Goal: Task Accomplishment & Management: Manage account settings

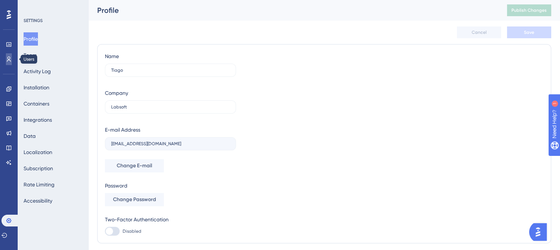
click at [8, 58] on icon at bounding box center [9, 59] width 6 height 6
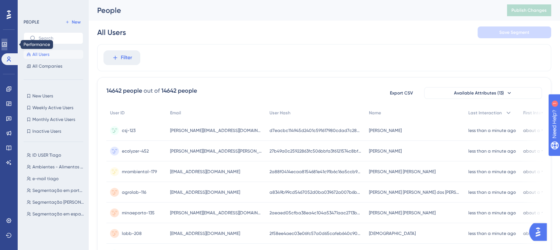
click at [5, 44] on link at bounding box center [4, 45] width 6 height 12
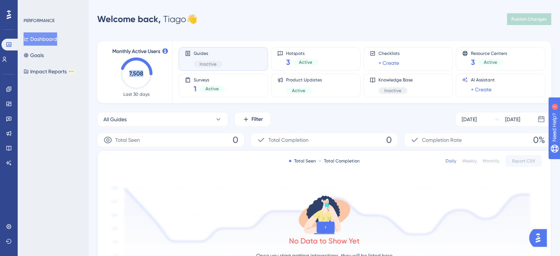
drag, startPoint x: 142, startPoint y: 72, endPoint x: 129, endPoint y: 73, distance: 13.3
click at [129, 73] on text "7,508" at bounding box center [136, 73] width 14 height 7
click at [37, 95] on div "PERFORMANCE Dashboard Goals Impact Reports BETA" at bounding box center [53, 128] width 71 height 256
click at [12, 137] on link at bounding box center [9, 133] width 6 height 12
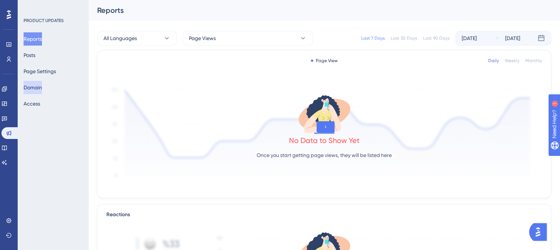
click at [39, 91] on button "Domain" at bounding box center [33, 87] width 18 height 13
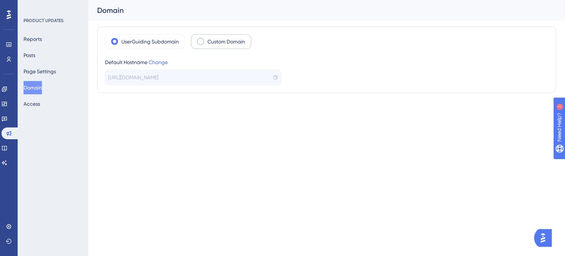
click at [201, 41] on span at bounding box center [200, 41] width 7 height 7
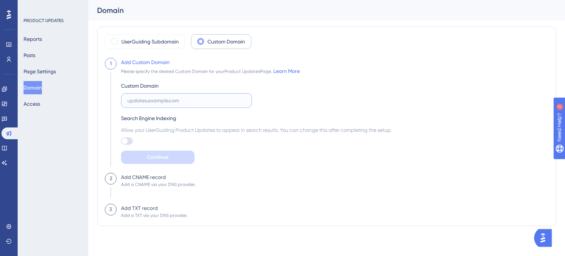
click at [187, 100] on input "text" at bounding box center [186, 100] width 119 height 8
click at [27, 105] on button "Access" at bounding box center [32, 103] width 17 height 13
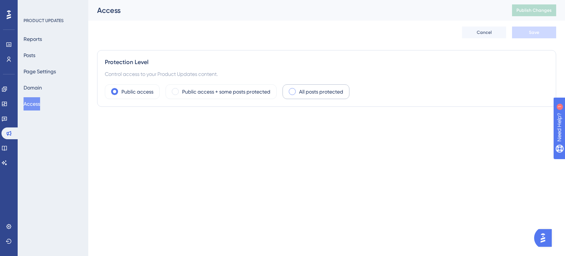
click at [293, 92] on span at bounding box center [292, 91] width 7 height 7
click at [298, 89] on input "radio" at bounding box center [298, 89] width 0 height 0
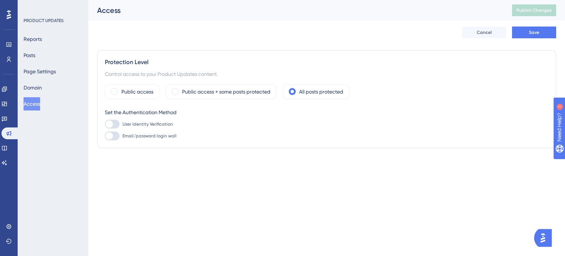
click at [109, 124] on div at bounding box center [109, 123] width 7 height 7
click at [105, 124] on input "User Identity Verification" at bounding box center [105, 124] width 0 height 0
checkbox input "false"
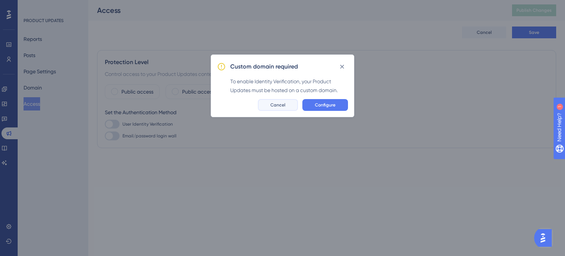
click at [283, 101] on button "Cancel" at bounding box center [278, 105] width 40 height 12
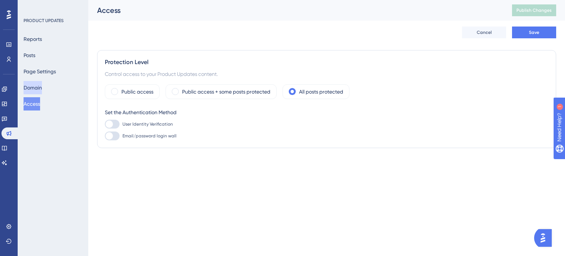
click at [36, 88] on button "Domain" at bounding box center [33, 87] width 18 height 13
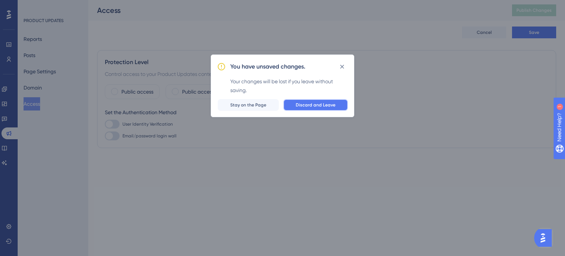
click at [318, 105] on span "Discard and Leave" at bounding box center [316, 105] width 40 height 6
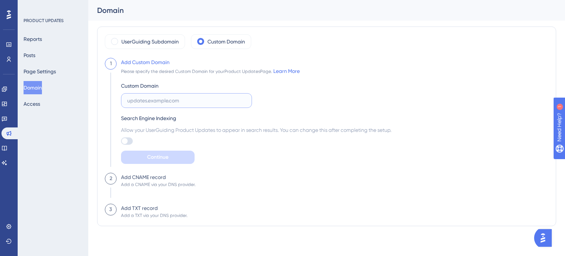
click at [154, 102] on input "text" at bounding box center [186, 100] width 119 height 8
type input "[DOMAIN_NAME]"
click at [199, 110] on div "Custom Domain [DOMAIN_NAME] Search Engine Indexing Allow your UserGuiding Produ…" at bounding box center [256, 119] width 271 height 88
click at [166, 154] on span "Continue" at bounding box center [157, 157] width 21 height 9
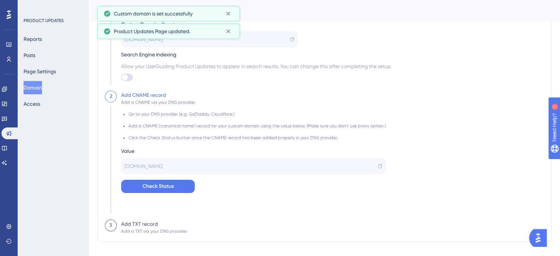
scroll to position [77, 0]
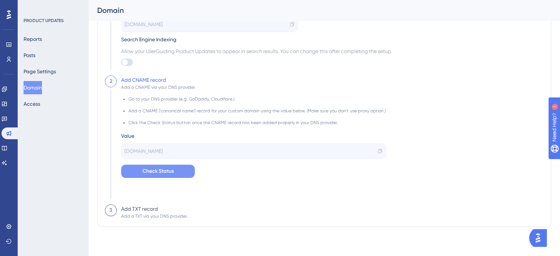
click at [169, 171] on span "Check Status" at bounding box center [157, 171] width 31 height 9
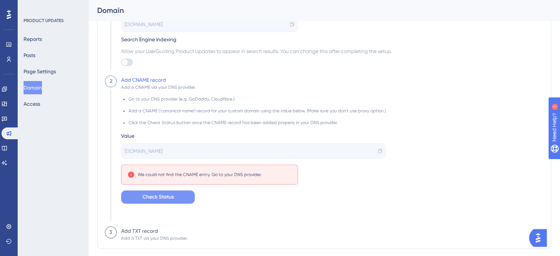
click at [174, 193] on button "Check Status" at bounding box center [158, 196] width 74 height 13
click at [43, 145] on div "PRODUCT UPDATES Reports Posts Page Settings Domain Access" at bounding box center [53, 128] width 71 height 256
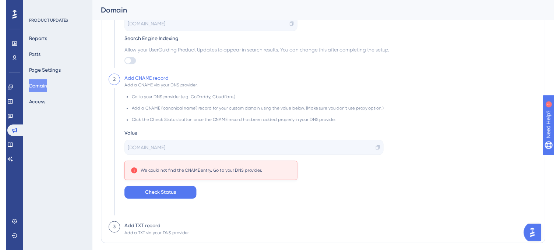
scroll to position [0, 0]
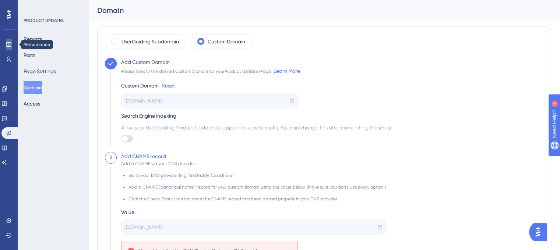
click at [8, 41] on link at bounding box center [9, 45] width 6 height 12
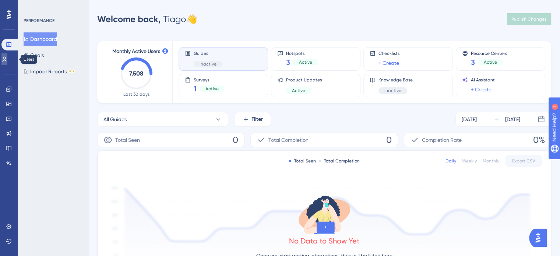
click at [7, 59] on icon at bounding box center [4, 59] width 6 height 6
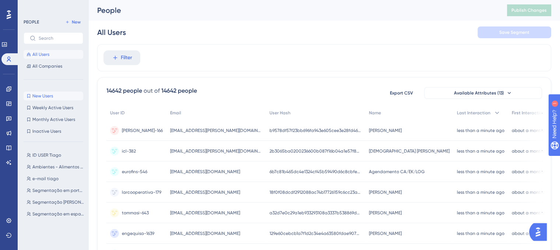
click at [60, 97] on button "New Users New Users" at bounding box center [54, 96] width 60 height 9
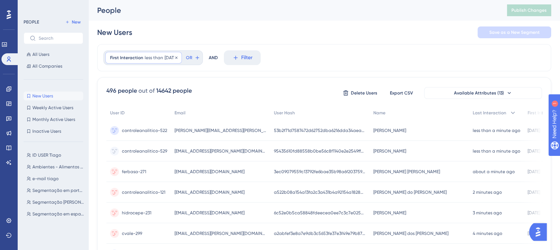
click at [162, 61] on div "First Interaction less than [DATE] [DATE] Remove" at bounding box center [143, 58] width 77 height 12
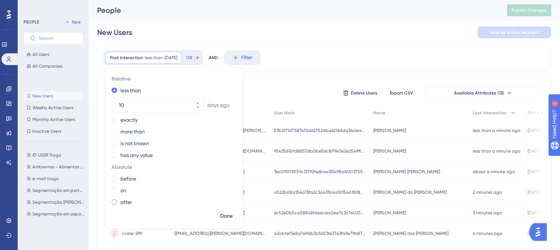
click at [117, 202] on div "after" at bounding box center [173, 202] width 122 height 9
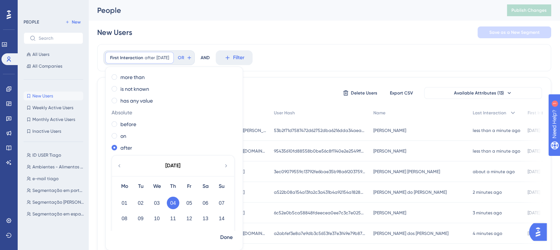
scroll to position [74, 0]
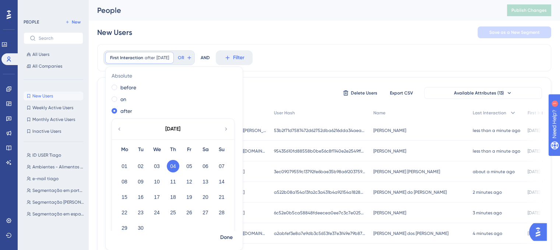
click at [118, 129] on icon at bounding box center [119, 129] width 2 height 3
click at [220, 227] on button "31" at bounding box center [221, 228] width 13 height 13
click at [227, 237] on span "Done" at bounding box center [226, 237] width 13 height 9
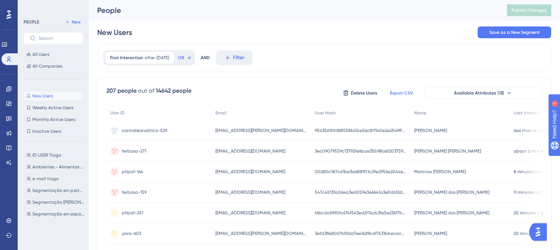
click at [396, 90] on span "Export CSV" at bounding box center [401, 93] width 23 height 6
click at [290, 28] on div "New Users Save as a New Segment" at bounding box center [324, 33] width 454 height 24
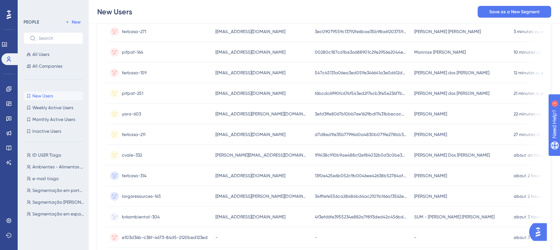
scroll to position [0, 0]
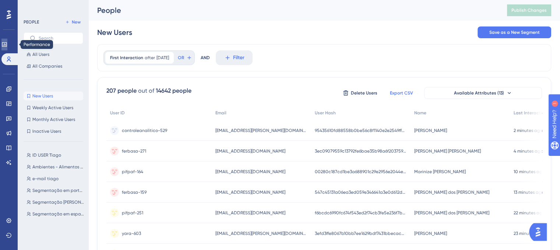
click at [7, 45] on icon at bounding box center [4, 45] width 6 height 6
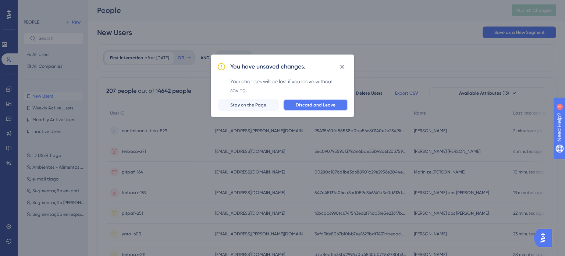
click at [305, 103] on span "Discard and Leave" at bounding box center [316, 105] width 40 height 6
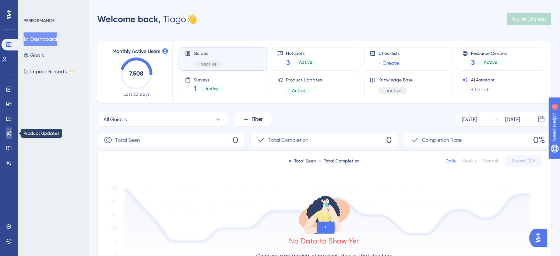
click at [12, 136] on link at bounding box center [9, 133] width 6 height 12
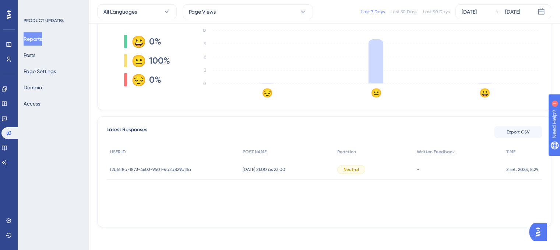
scroll to position [202, 0]
click at [154, 168] on span "f2bf6f8a-1873-4603-9401-4a2a829b1ffa" at bounding box center [150, 169] width 81 height 6
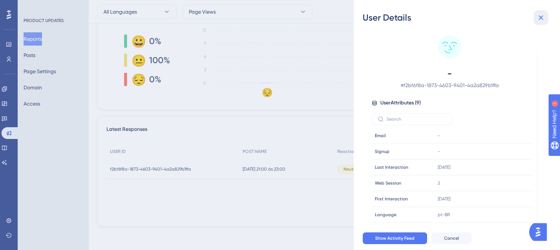
click at [544, 16] on icon at bounding box center [540, 17] width 9 height 9
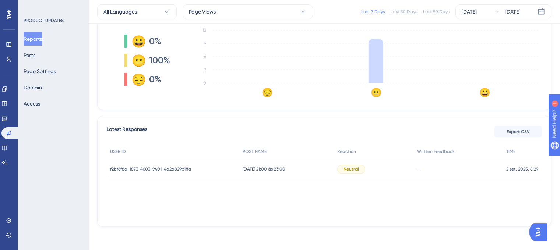
scroll to position [128, 0]
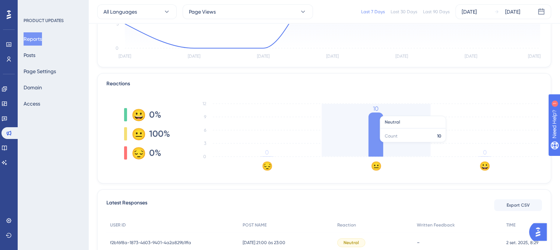
click at [377, 145] on icon at bounding box center [375, 135] width 15 height 44
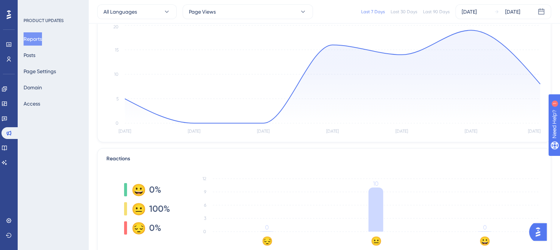
scroll to position [18, 0]
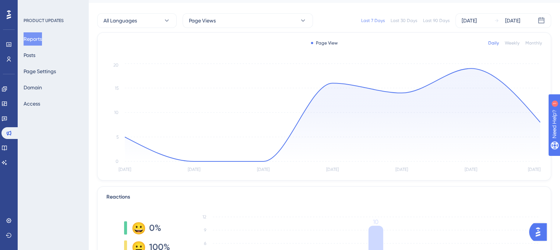
click at [536, 41] on div "Monthly" at bounding box center [533, 43] width 17 height 6
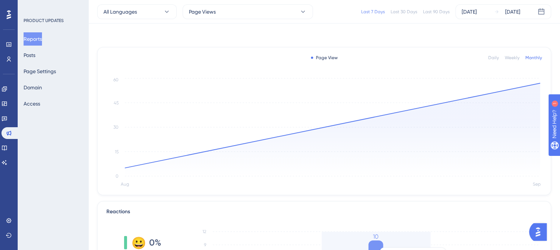
scroll to position [0, 0]
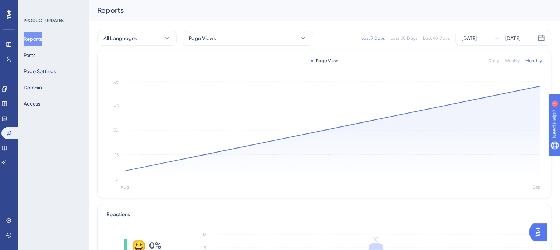
click at [50, 134] on div "PRODUCT UPDATES Reports Posts Page Settings Domain Access" at bounding box center [53, 125] width 71 height 250
click at [7, 89] on icon at bounding box center [4, 89] width 6 height 6
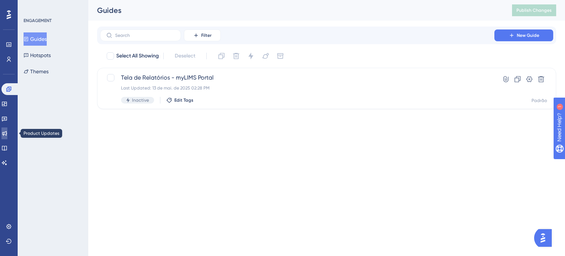
click at [7, 133] on icon at bounding box center [4, 133] width 5 height 5
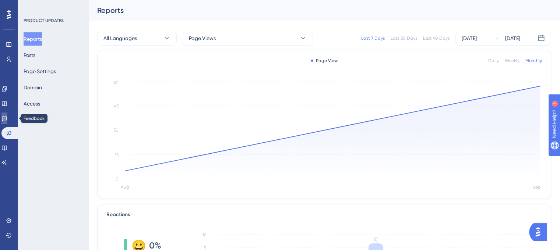
click at [7, 119] on icon at bounding box center [4, 119] width 6 height 6
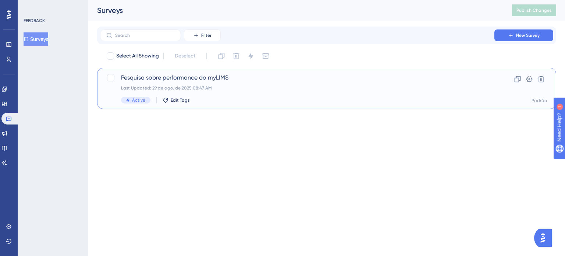
click at [133, 93] on div "Pesquisa sobre performance do myLIMS Last Updated: 29 de ago. de 2025 08:47 AM …" at bounding box center [297, 88] width 353 height 30
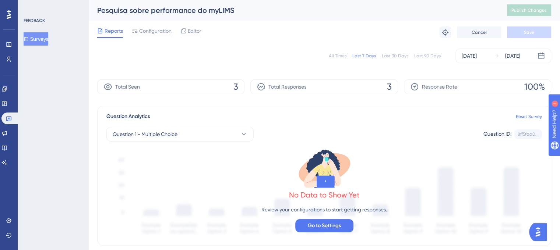
click at [40, 40] on button "Surveys" at bounding box center [36, 38] width 25 height 13
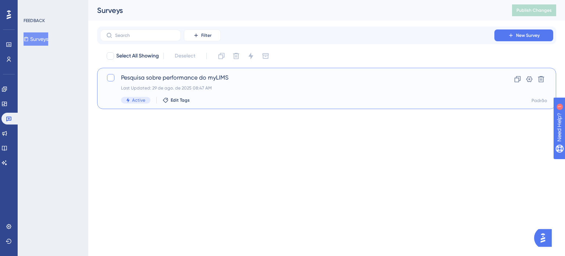
click at [112, 78] on div at bounding box center [110, 77] width 7 height 7
checkbox input "true"
click at [251, 60] on button at bounding box center [251, 56] width 12 height 12
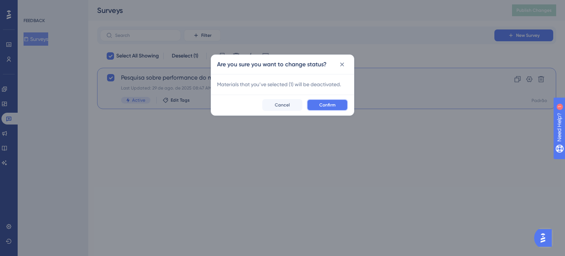
click at [318, 105] on button "Confirm" at bounding box center [327, 105] width 41 height 12
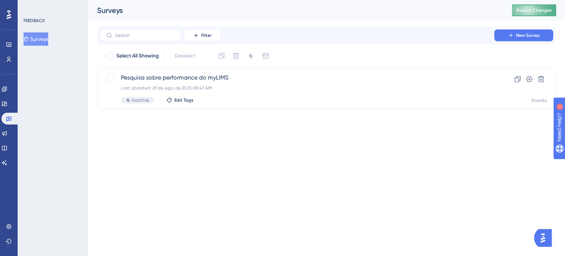
click at [524, 8] on span "Publish Changes" at bounding box center [534, 10] width 35 height 6
click at [164, 0] on html "Performance Users Engagement Widgets Feedback Product Updates Knowledge Base AI…" at bounding box center [282, 0] width 565 height 0
click at [7, 136] on link at bounding box center [4, 133] width 6 height 12
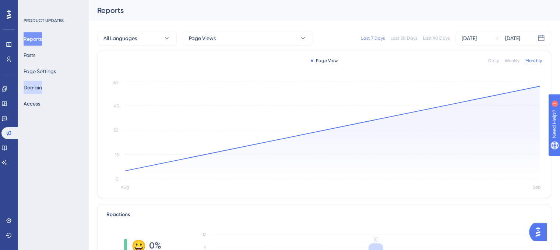
click at [42, 85] on button "Domain" at bounding box center [33, 87] width 18 height 13
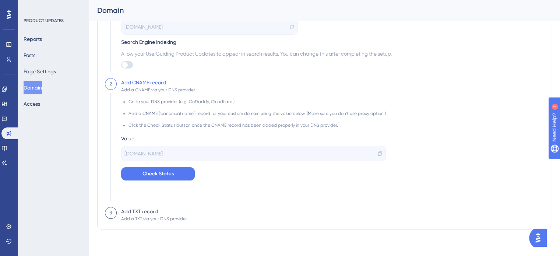
scroll to position [77, 0]
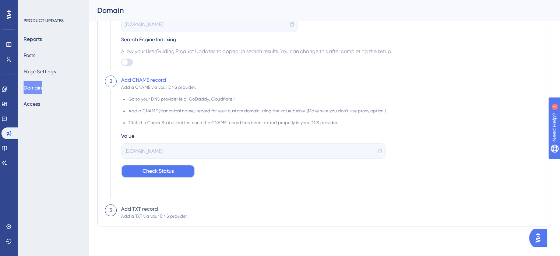
click at [147, 169] on span "Check Status" at bounding box center [157, 171] width 31 height 9
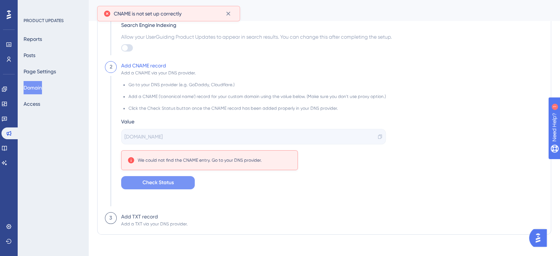
scroll to position [99, 0]
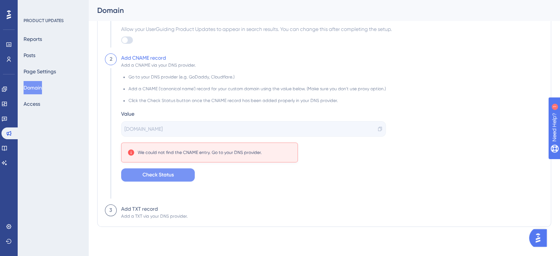
click at [113, 210] on div "3" at bounding box center [111, 210] width 12 height 12
click at [178, 175] on button "Check Status" at bounding box center [158, 174] width 74 height 13
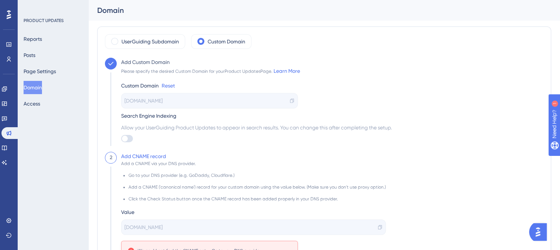
scroll to position [0, 0]
click at [287, 71] on link "Learn More" at bounding box center [286, 71] width 27 height 6
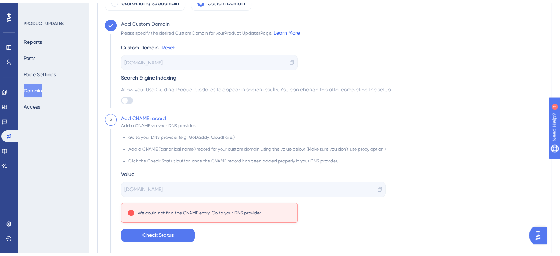
scroll to position [74, 0]
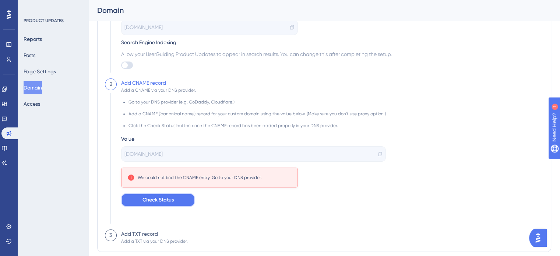
click at [160, 194] on button "Check Status" at bounding box center [158, 199] width 74 height 13
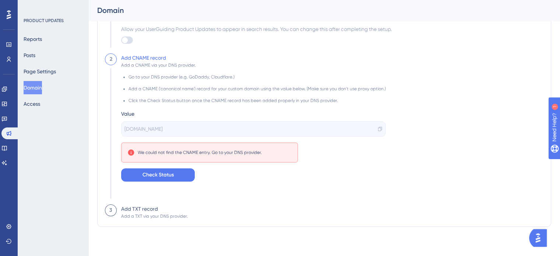
scroll to position [62, 0]
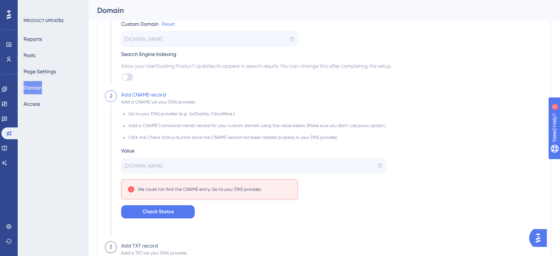
click at [166, 26] on link "Reset" at bounding box center [168, 24] width 13 height 9
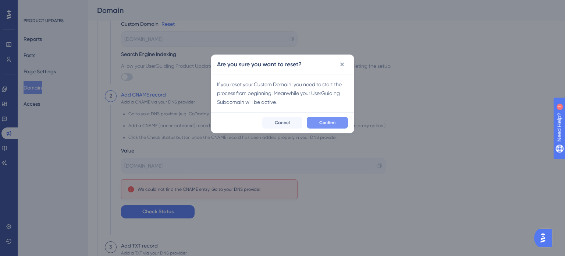
click at [317, 121] on button "Confirm" at bounding box center [327, 123] width 41 height 12
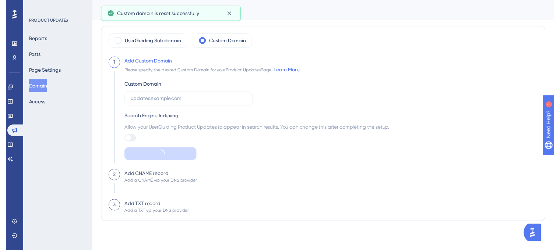
scroll to position [0, 0]
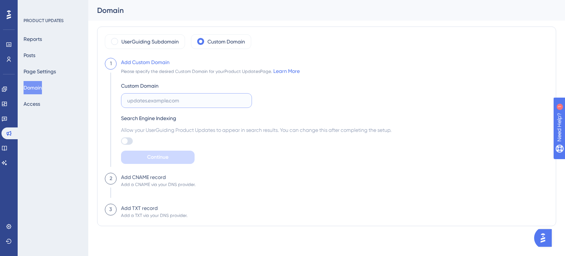
click at [202, 103] on input "text" at bounding box center [186, 100] width 119 height 8
type input "[DOMAIN_NAME]"
click at [262, 102] on div "Custom Domain [DOMAIN_NAME] Search Engine Indexing Allow your UserGuiding Produ…" at bounding box center [256, 119] width 271 height 88
click at [180, 156] on button "Continue" at bounding box center [158, 157] width 74 height 13
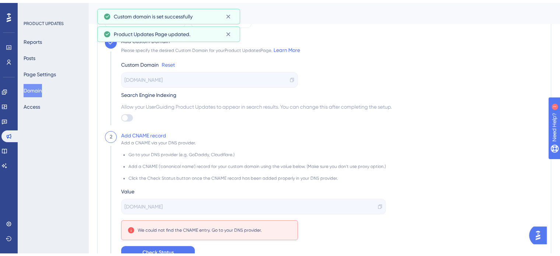
scroll to position [37, 0]
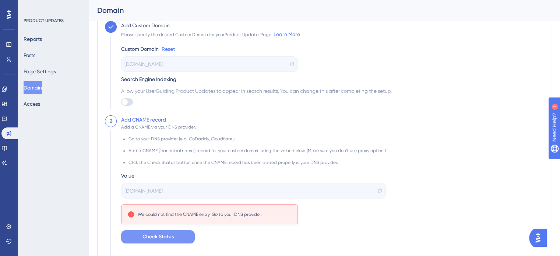
click at [152, 235] on span "Check Status" at bounding box center [157, 236] width 31 height 9
click at [7, 150] on icon at bounding box center [4, 148] width 6 height 6
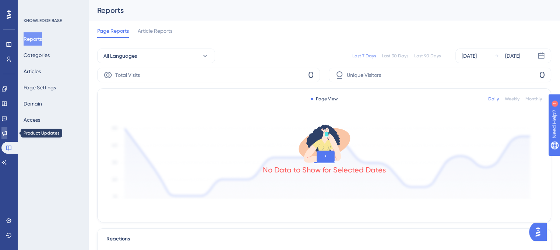
click at [7, 129] on link at bounding box center [4, 133] width 6 height 12
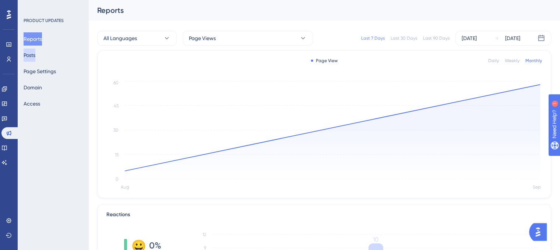
click at [33, 53] on button "Posts" at bounding box center [30, 55] width 12 height 13
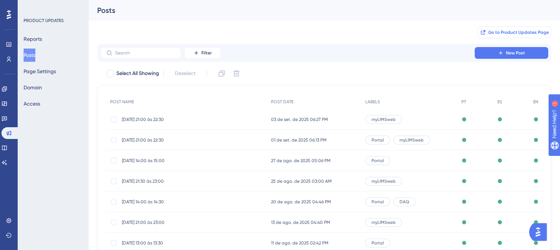
click at [505, 34] on span "Go to Product Updates Page" at bounding box center [518, 32] width 61 height 6
click at [42, 90] on button "Domain" at bounding box center [33, 87] width 18 height 13
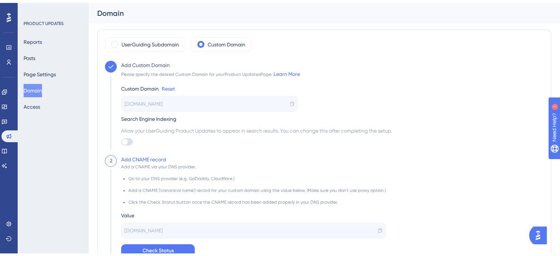
scroll to position [37, 0]
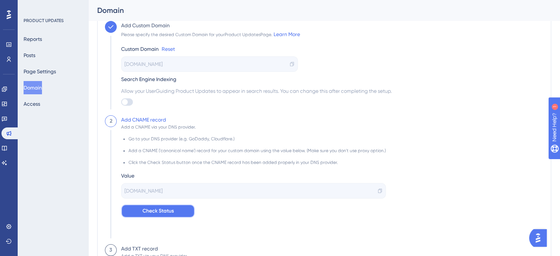
click at [184, 215] on button "Check Status" at bounding box center [158, 210] width 74 height 13
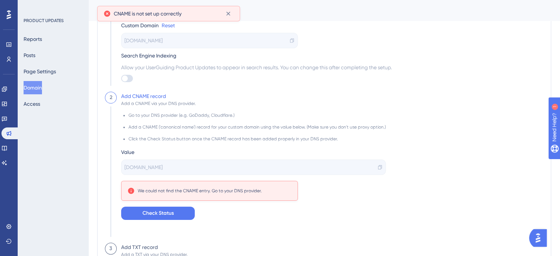
scroll to position [74, 0]
